Goal: Information Seeking & Learning: Learn about a topic

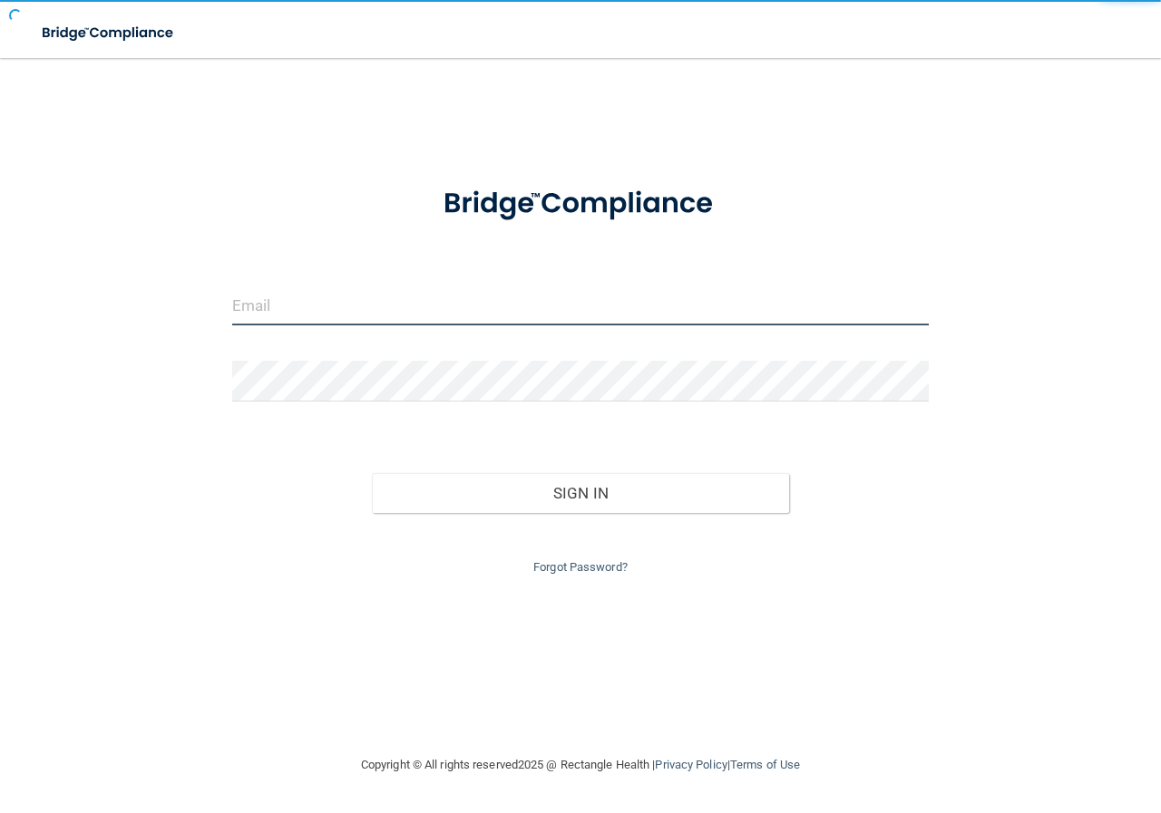
click at [293, 300] on input "email" at bounding box center [580, 305] width 696 height 41
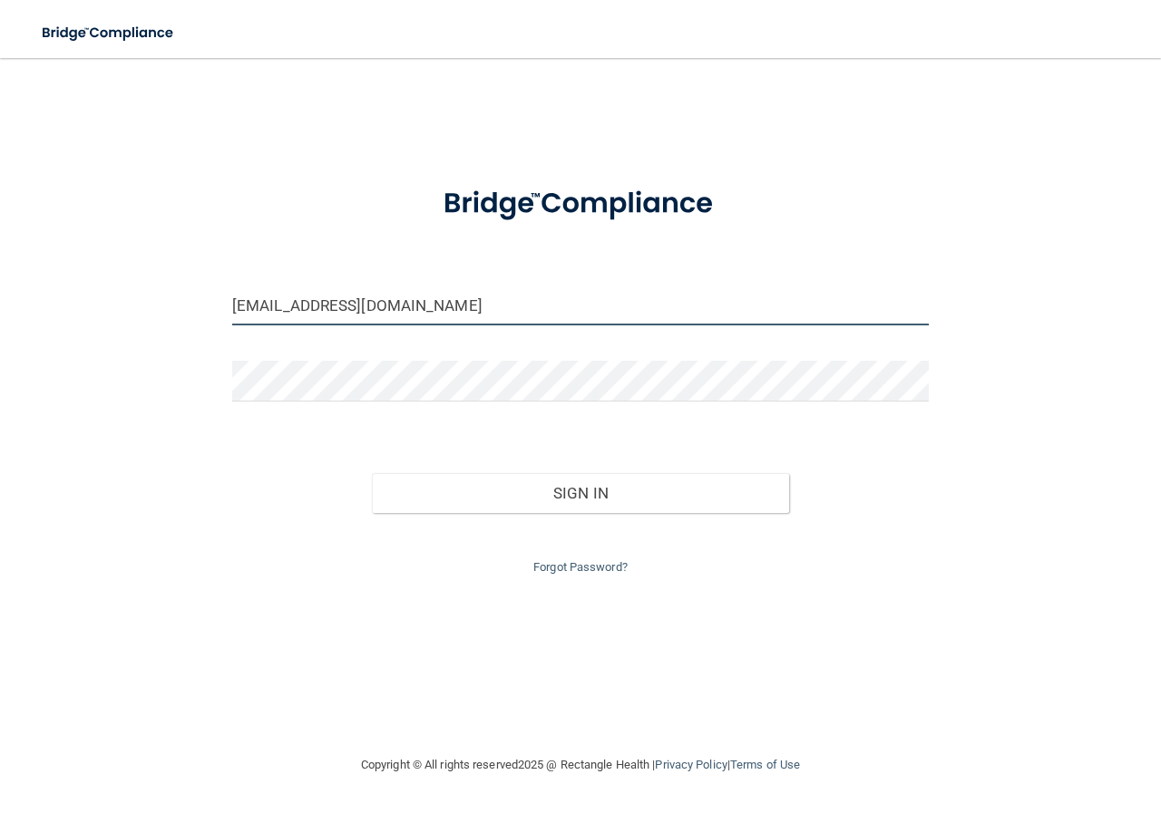
type input "[EMAIL_ADDRESS][DOMAIN_NAME]"
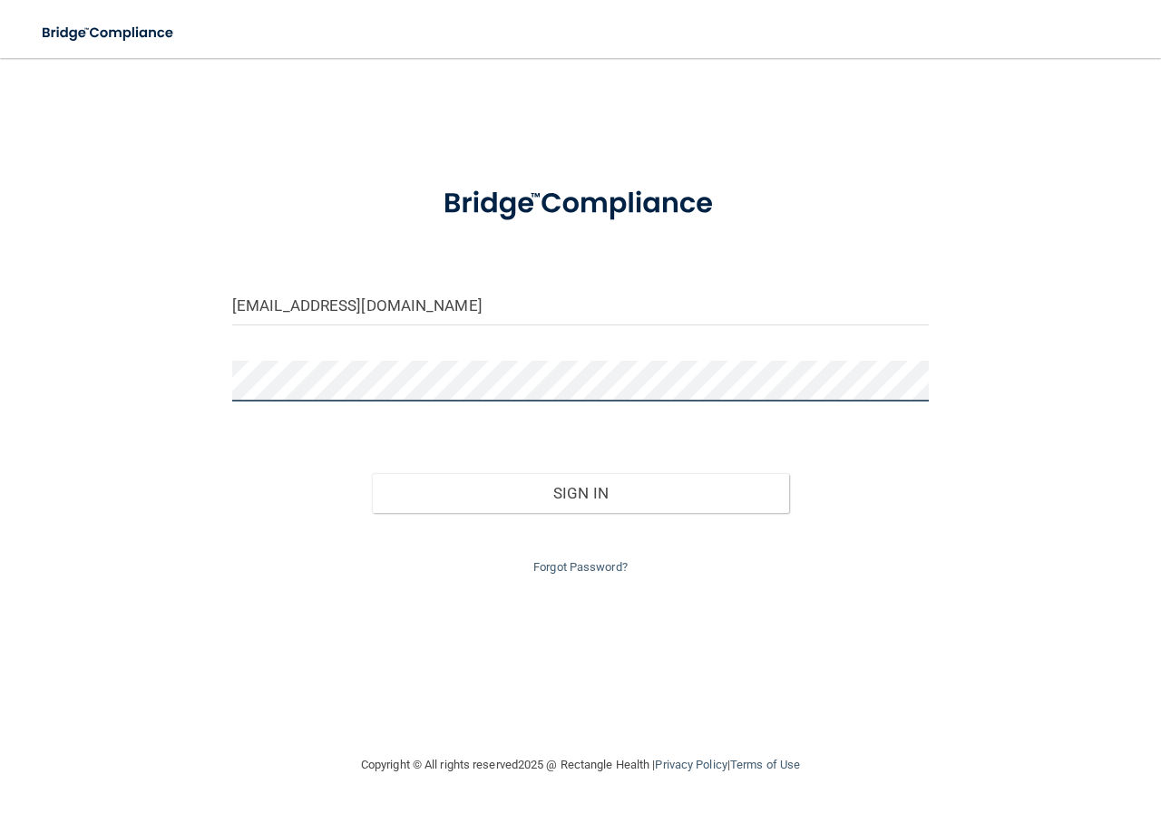
click at [372, 473] on button "Sign In" at bounding box center [581, 493] width 418 height 40
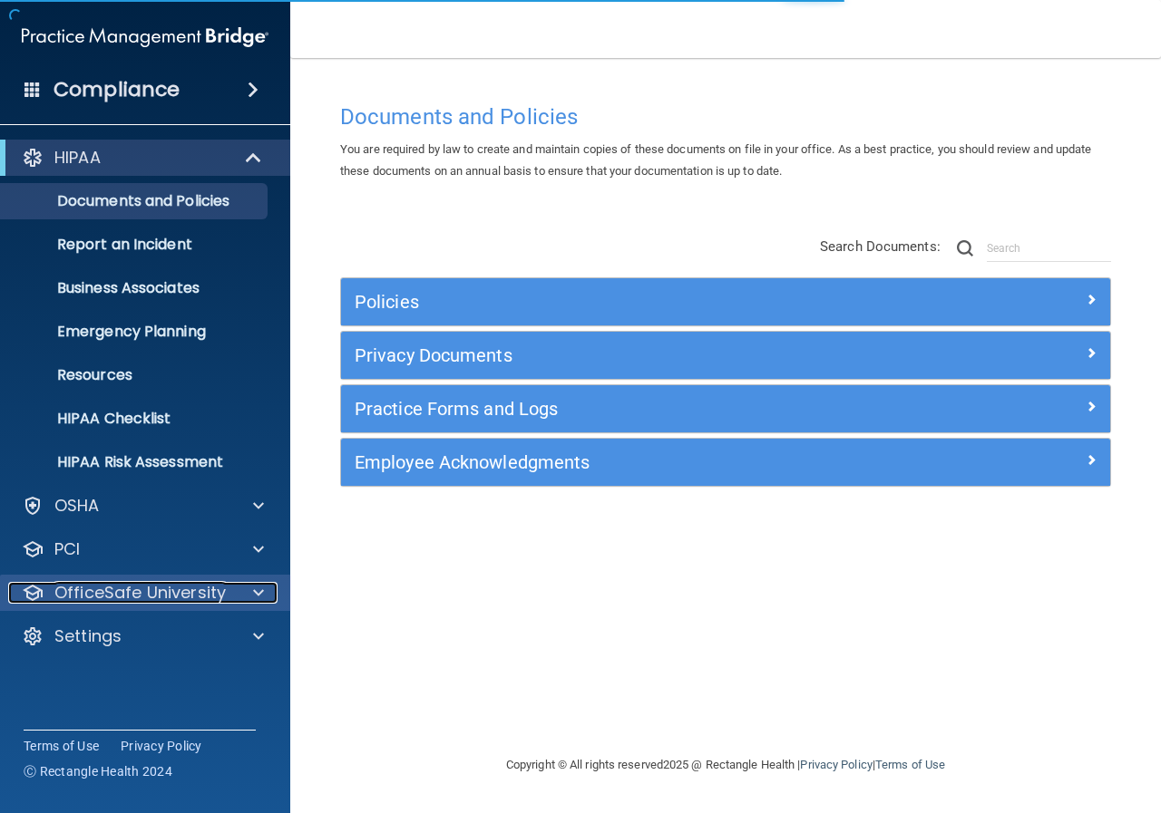
click at [259, 595] on span at bounding box center [258, 593] width 11 height 22
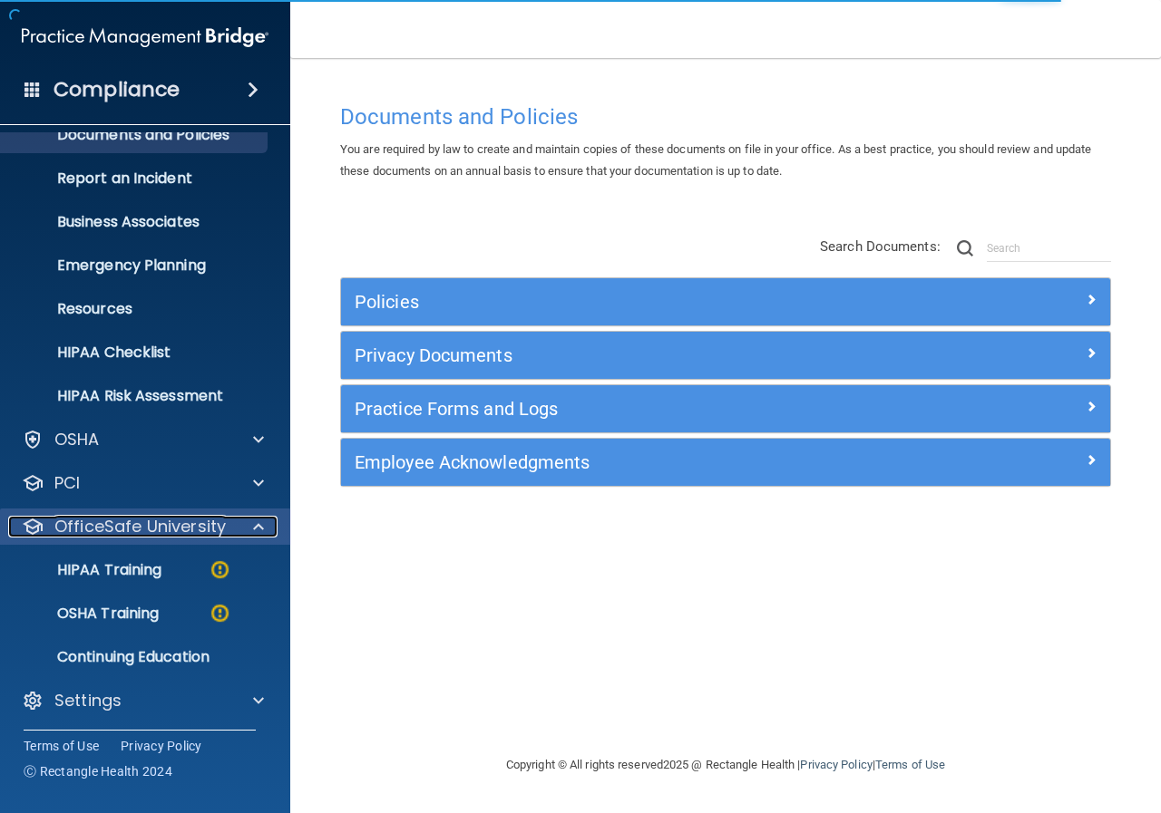
scroll to position [70, 0]
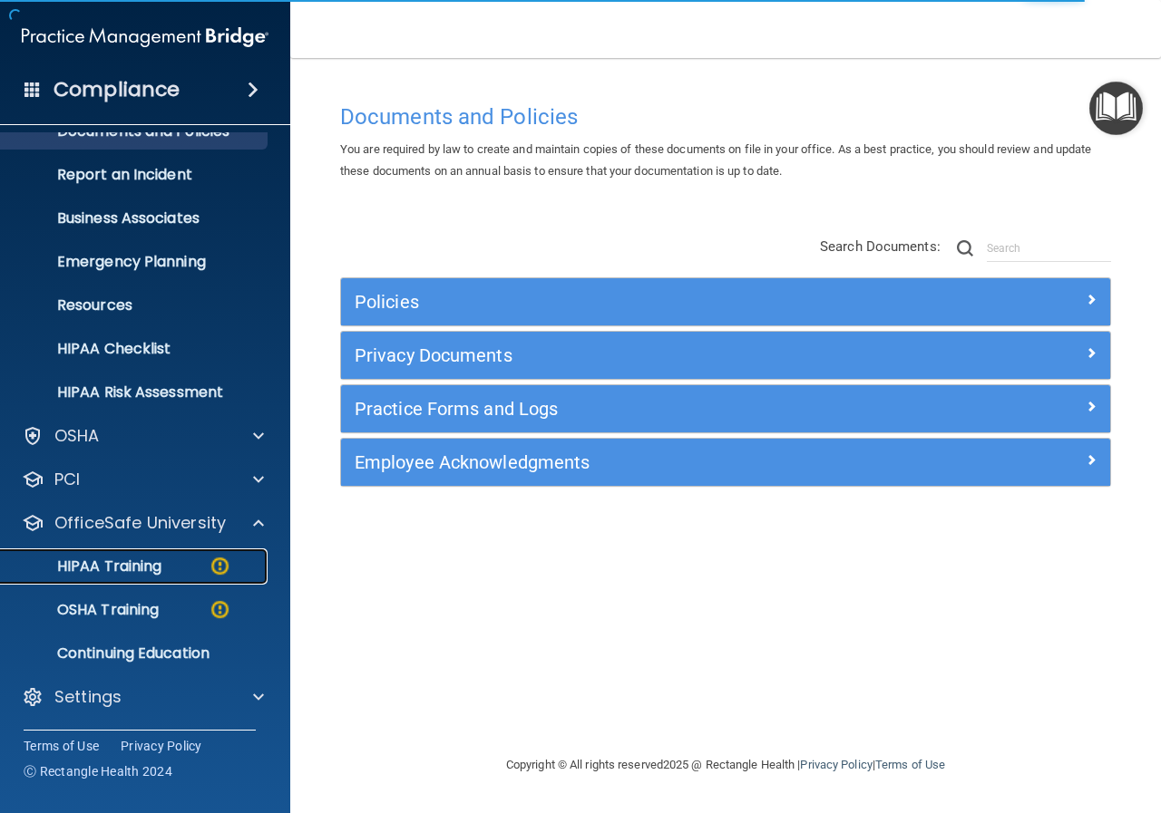
click at [140, 573] on p "HIPAA Training" at bounding box center [87, 567] width 150 height 18
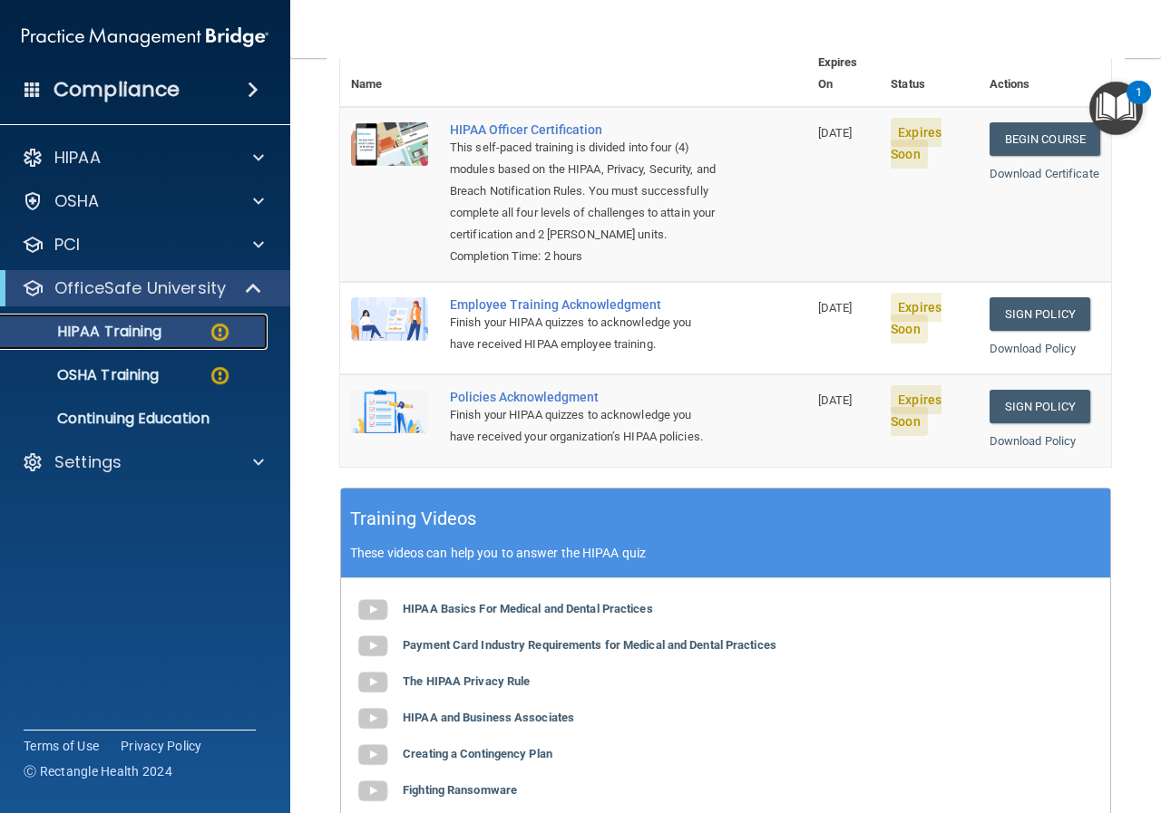
scroll to position [91, 0]
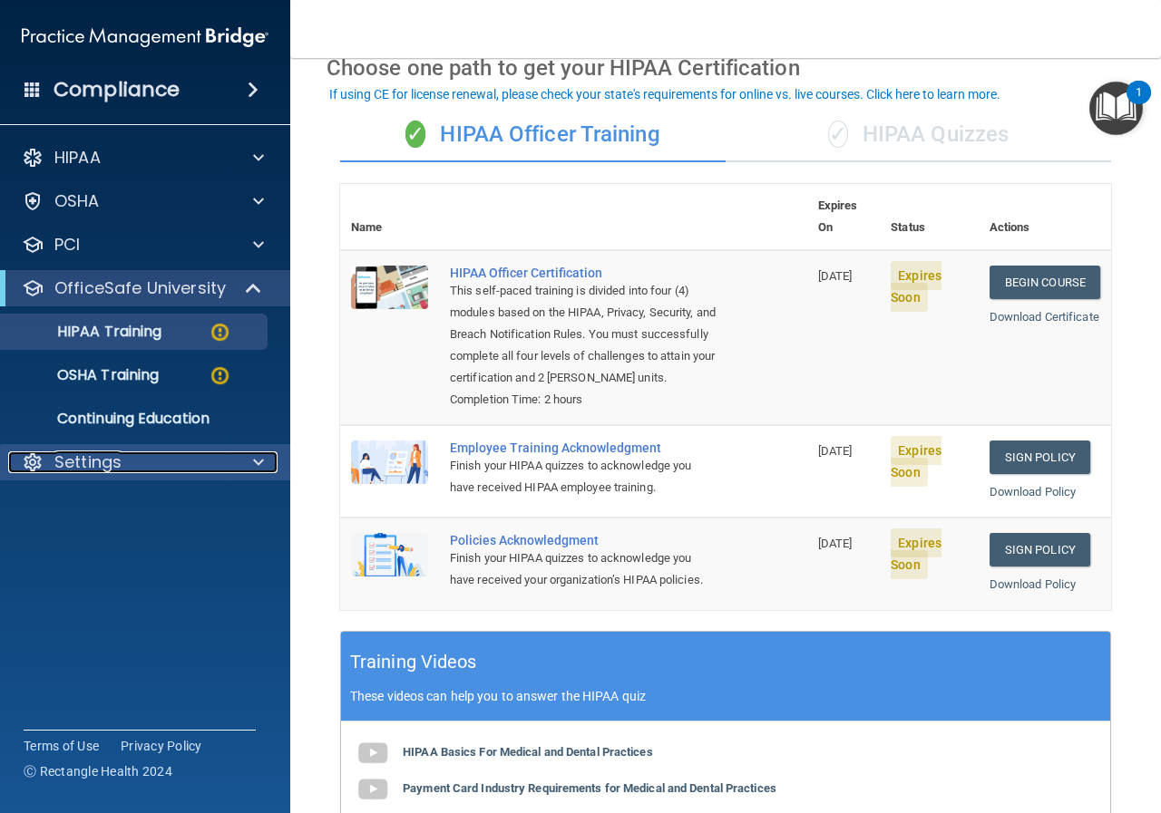
click at [255, 461] on span at bounding box center [258, 463] width 11 height 22
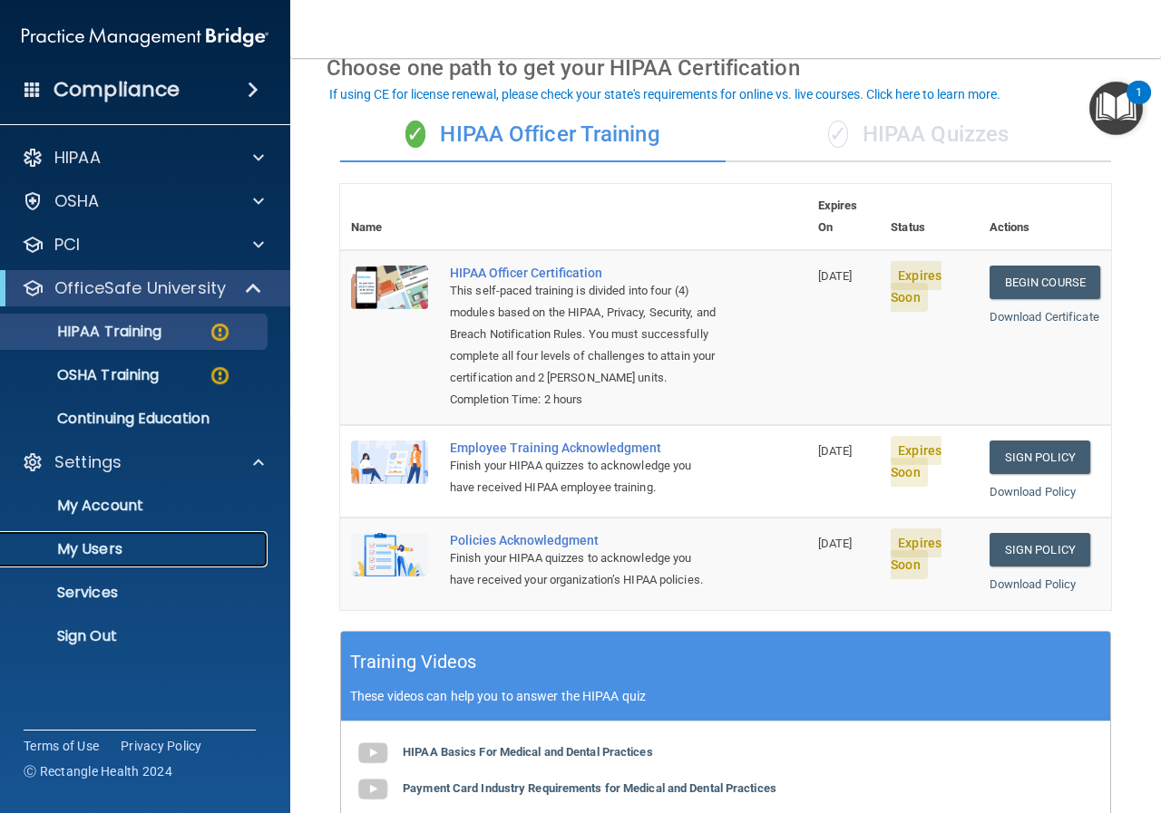
click at [102, 548] on p "My Users" at bounding box center [136, 549] width 248 height 18
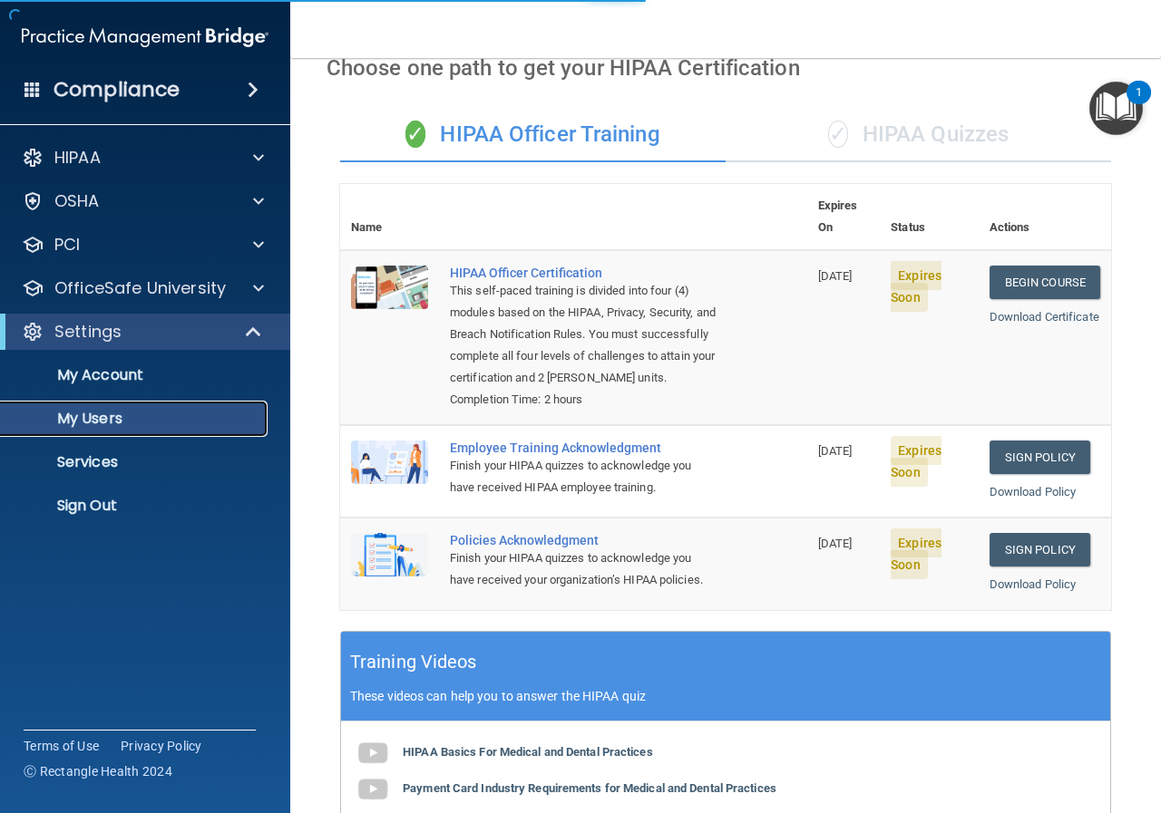
select select "20"
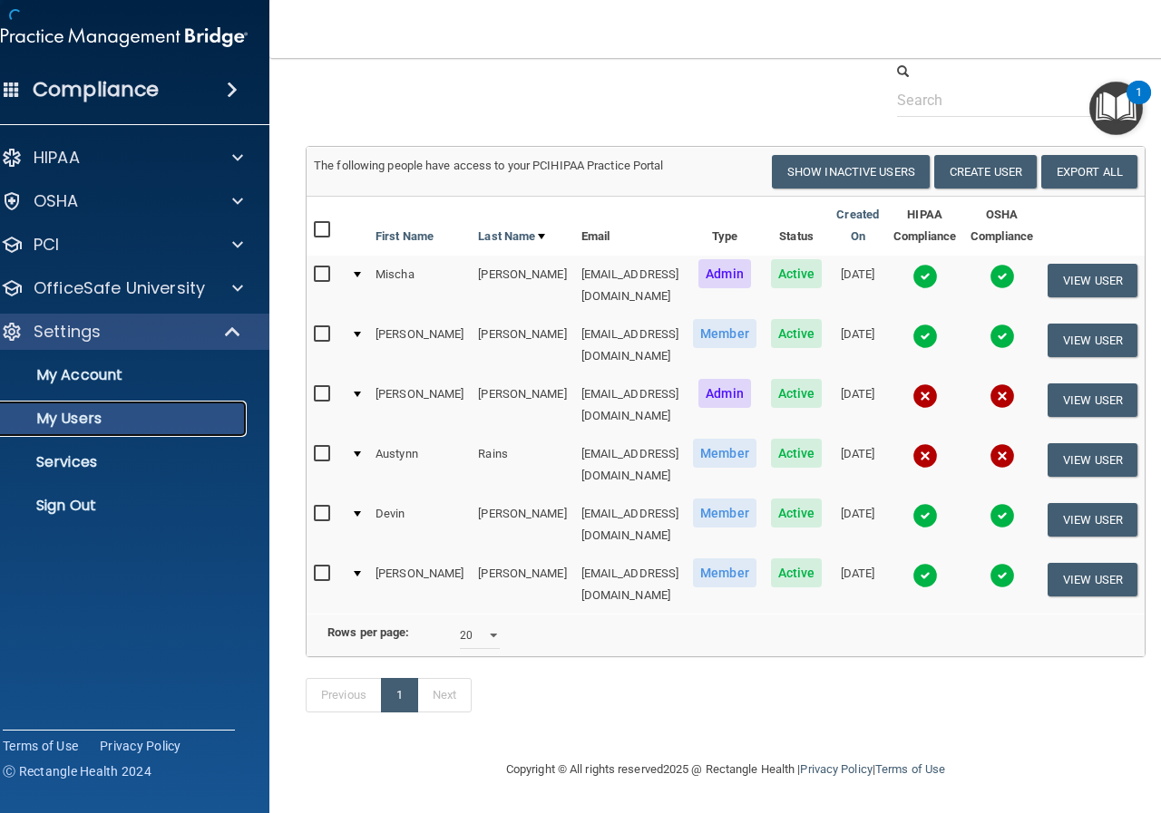
scroll to position [26, 0]
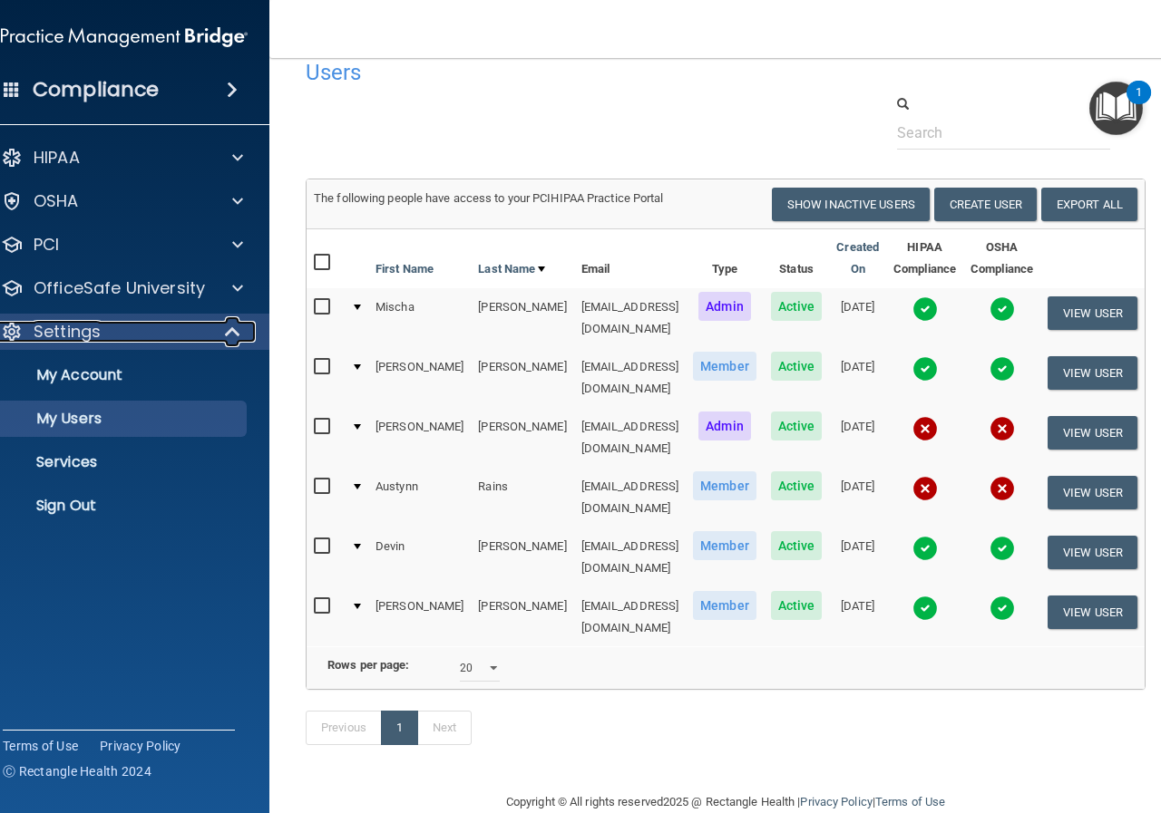
click at [212, 330] on div at bounding box center [233, 332] width 44 height 22
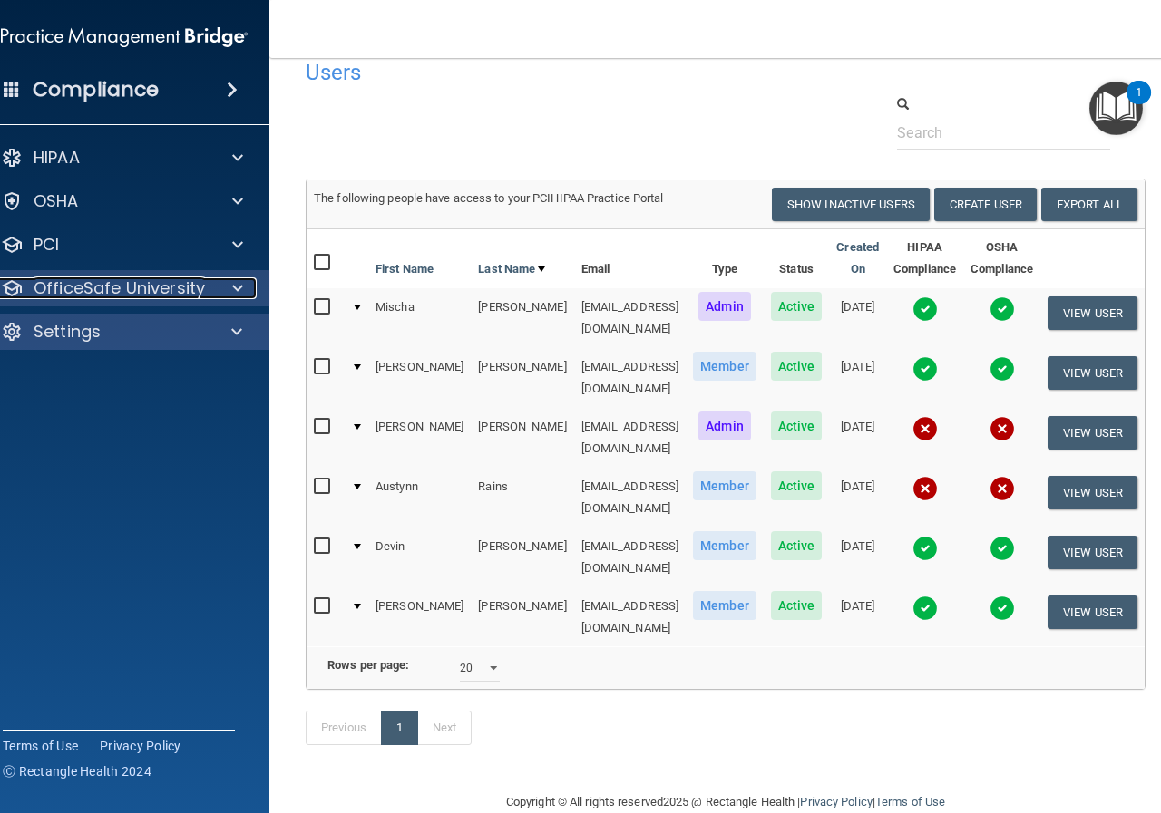
click at [232, 287] on span at bounding box center [237, 288] width 11 height 22
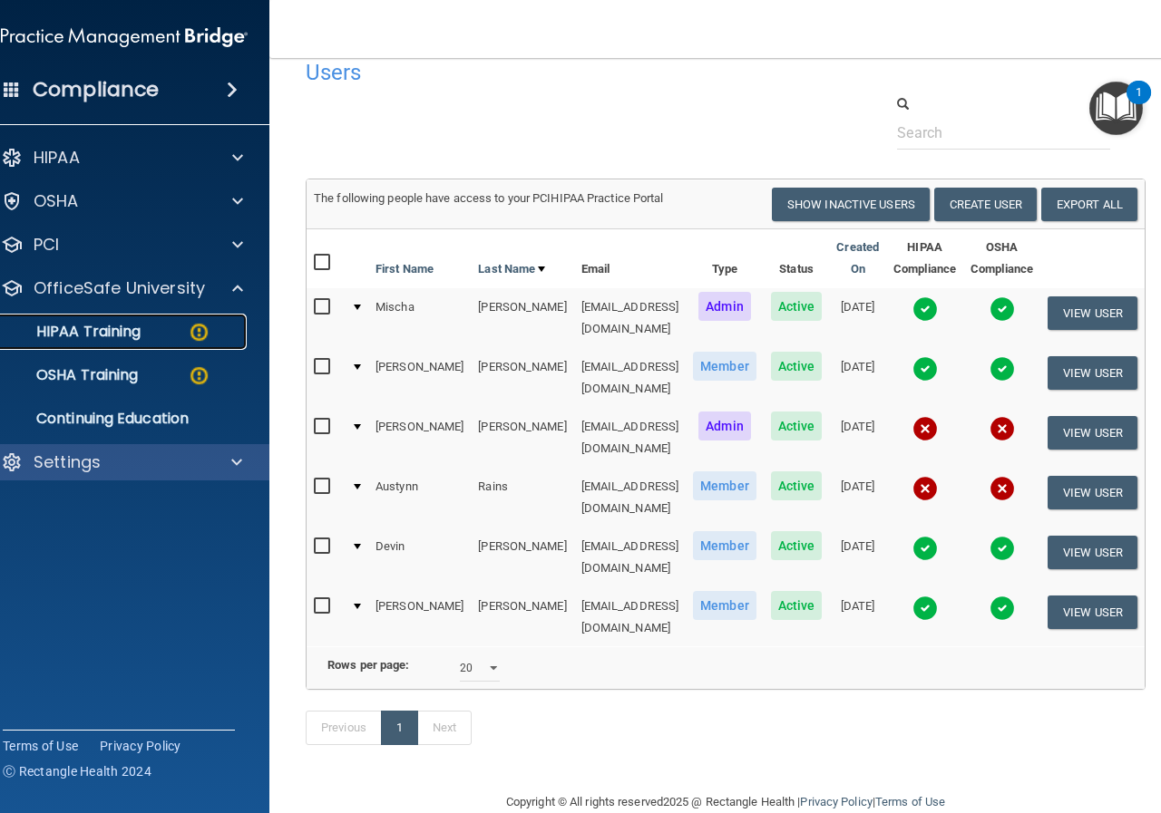
click at [191, 331] on img at bounding box center [199, 332] width 23 height 23
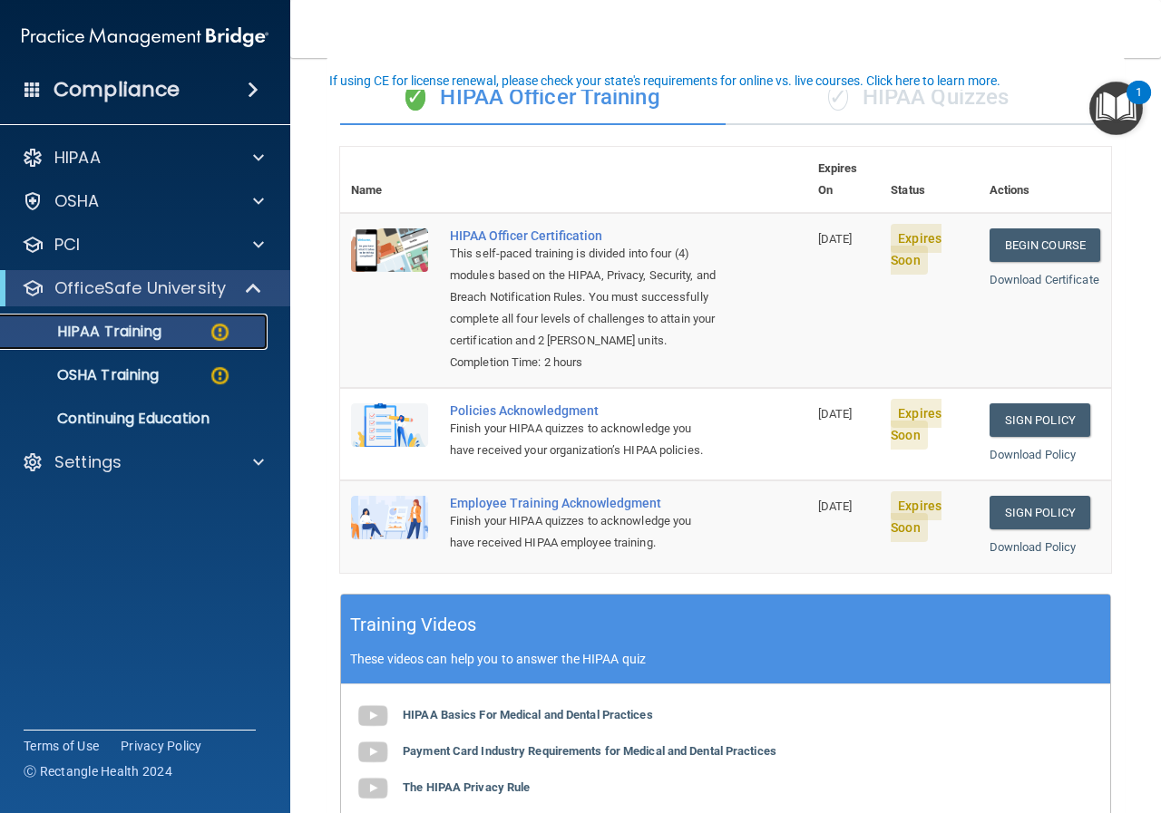
scroll to position [37, 0]
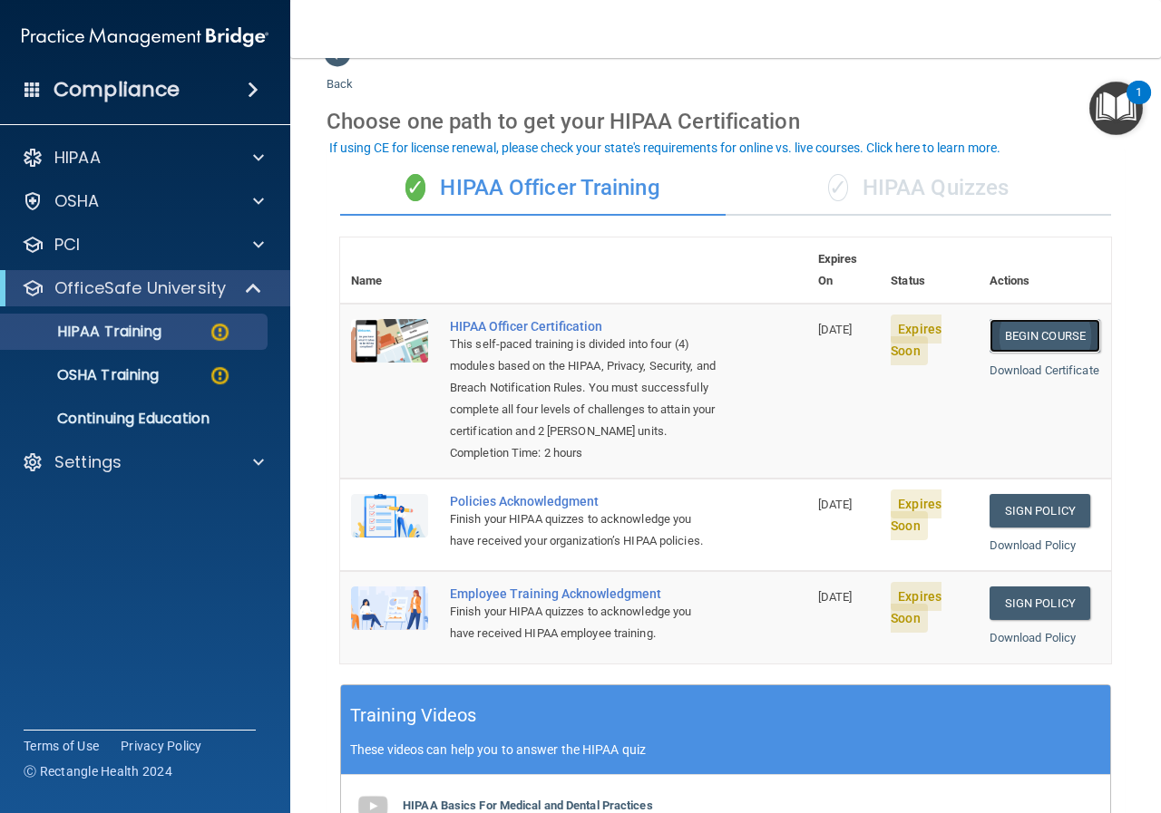
click at [1042, 319] on link "Begin Course" at bounding box center [1044, 336] width 111 height 34
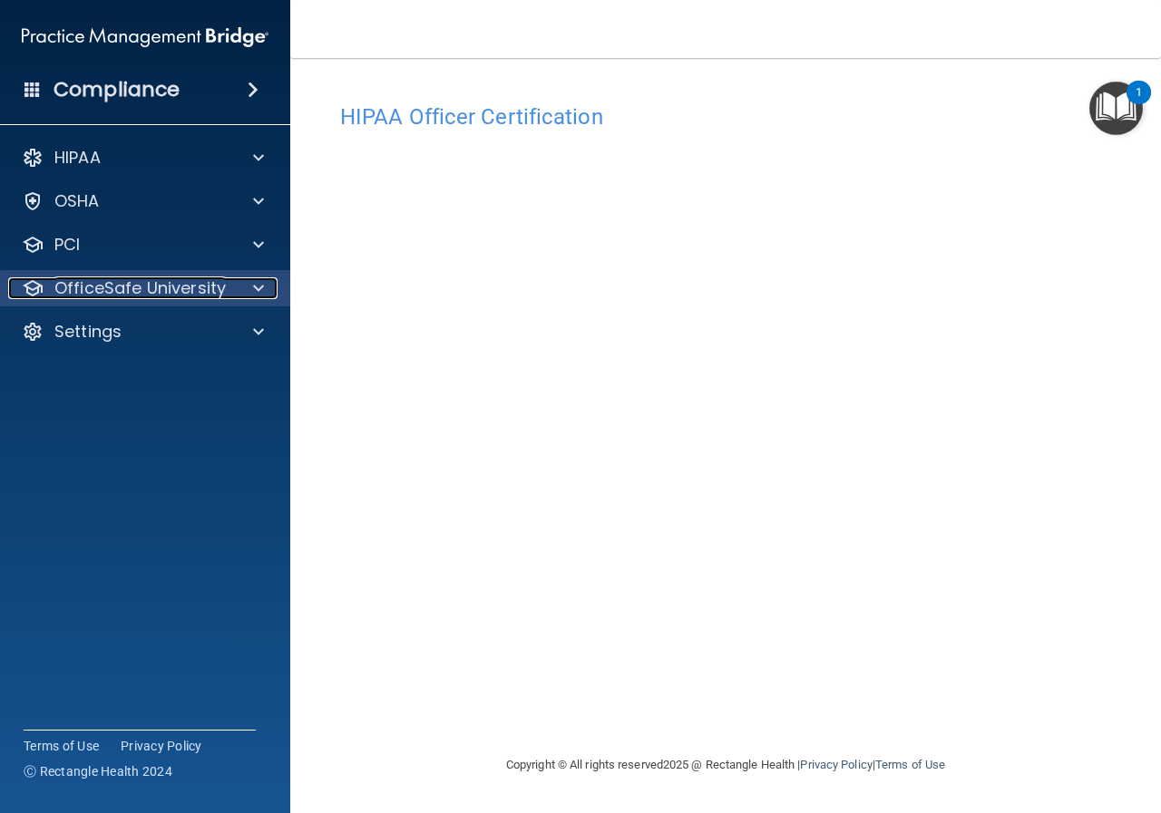
click at [262, 287] on span at bounding box center [258, 288] width 11 height 22
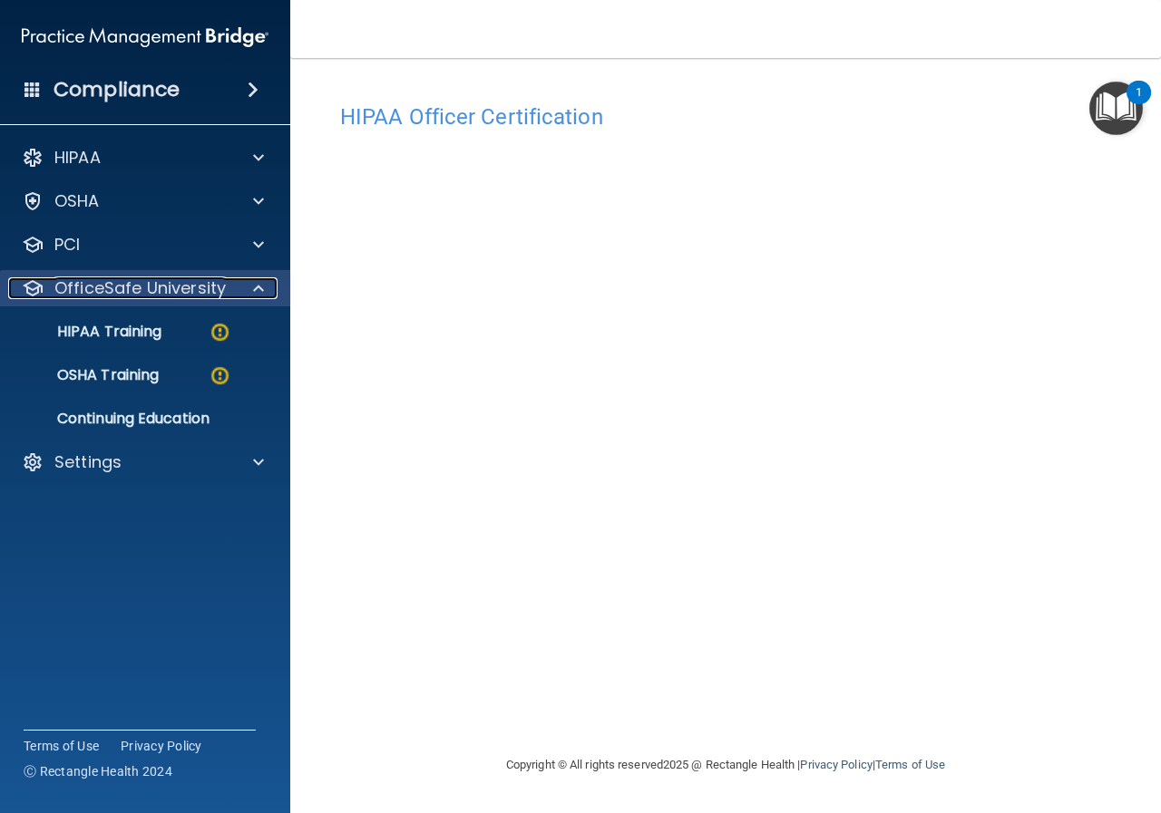
click at [262, 287] on span at bounding box center [258, 288] width 11 height 22
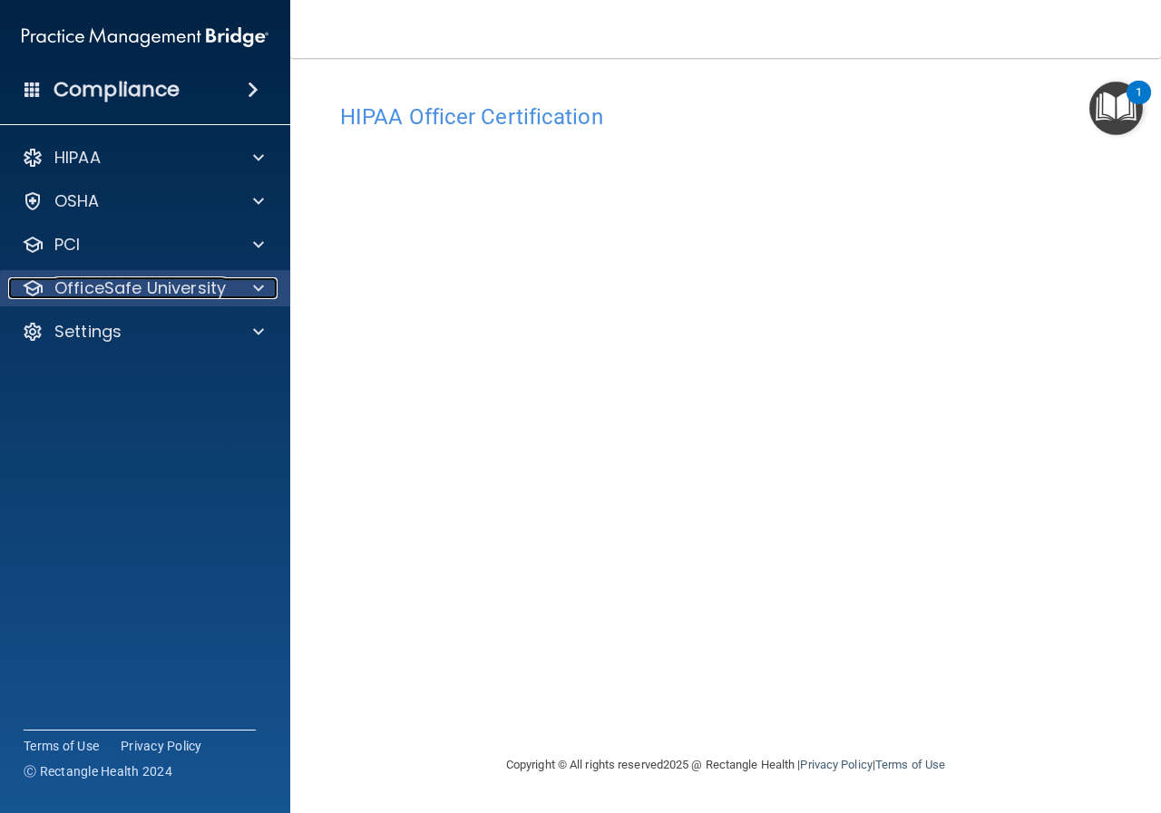
click at [262, 287] on span at bounding box center [258, 288] width 11 height 22
